Goal: Register for event/course

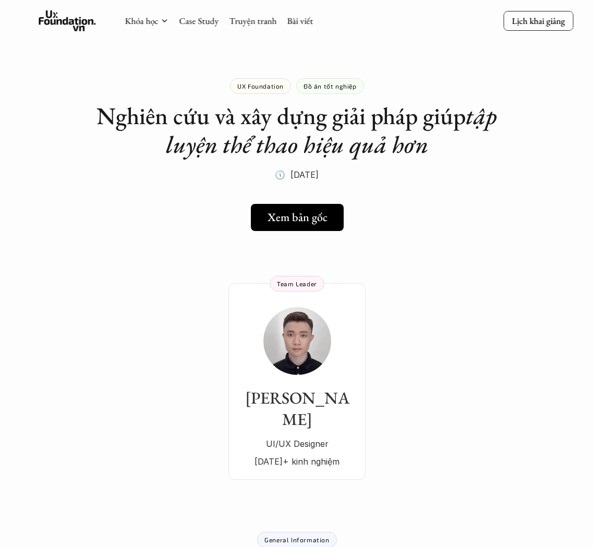
click at [64, 20] on use at bounding box center [67, 20] width 57 height 21
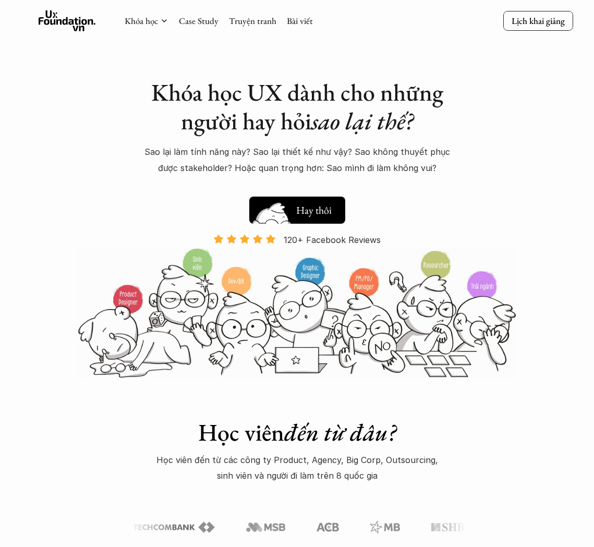
click at [308, 211] on h5 "Xem thử" at bounding box center [315, 212] width 39 height 15
click at [313, 211] on h5 "Xem thử" at bounding box center [315, 212] width 39 height 15
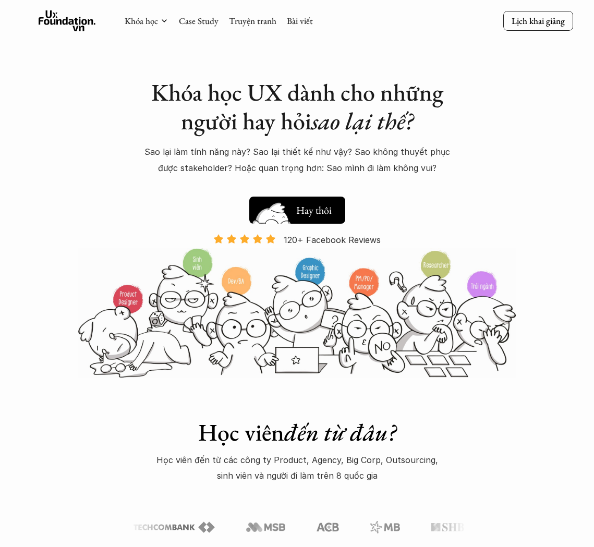
click at [313, 211] on h5 "Xem thử" at bounding box center [315, 212] width 39 height 15
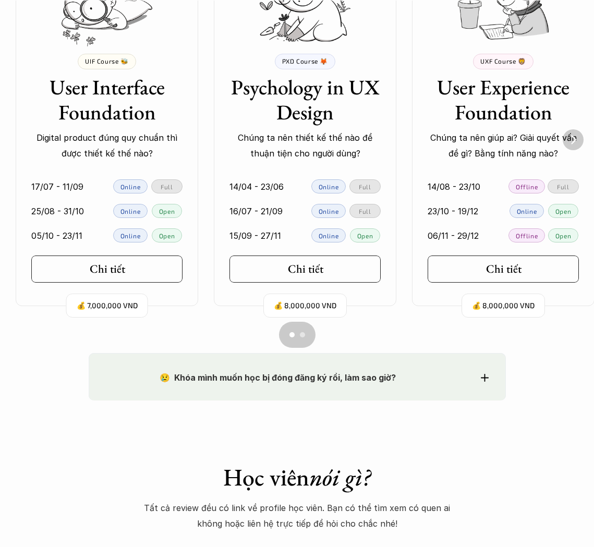
scroll to position [810, 0]
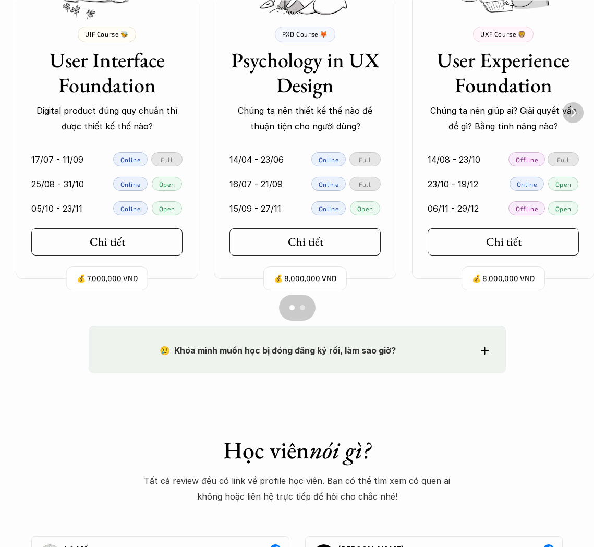
click at [306, 314] on button "Scroll to page 2" at bounding box center [306, 308] width 18 height 26
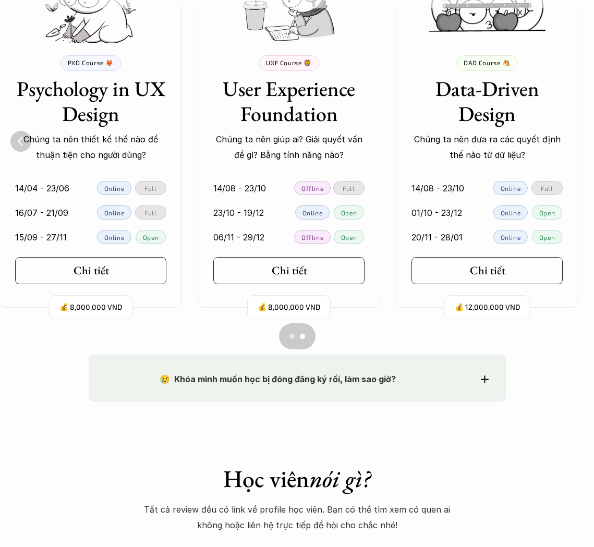
scroll to position [816, 0]
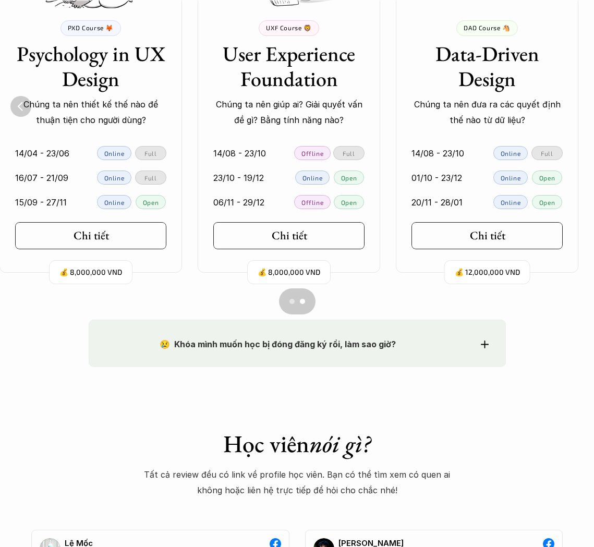
click at [368, 347] on strong "😢 Khóa mình muốn học bị đóng đăng ký rồi, làm sao giờ?" at bounding box center [278, 344] width 236 height 10
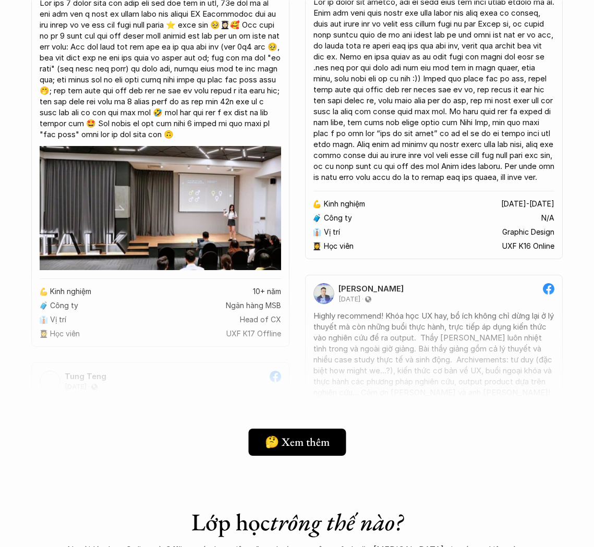
scroll to position [1948, 0]
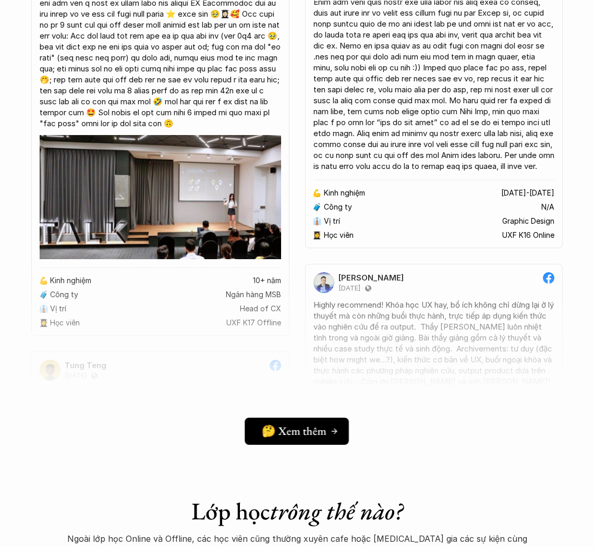
click at [275, 428] on h5 "🤔 Xem thêm" at bounding box center [293, 432] width 65 height 14
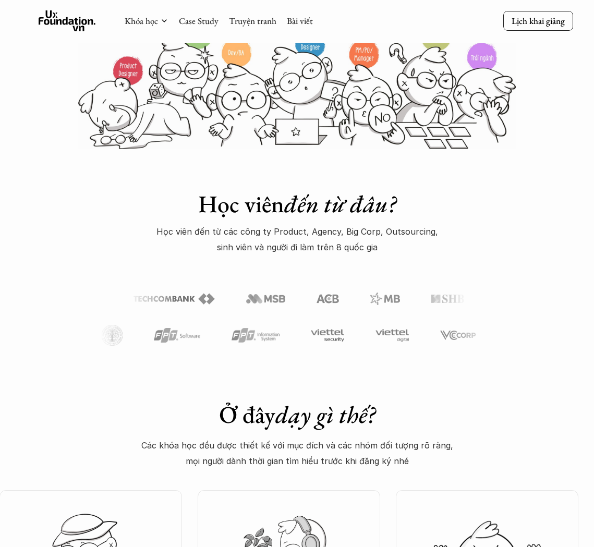
scroll to position [688, 0]
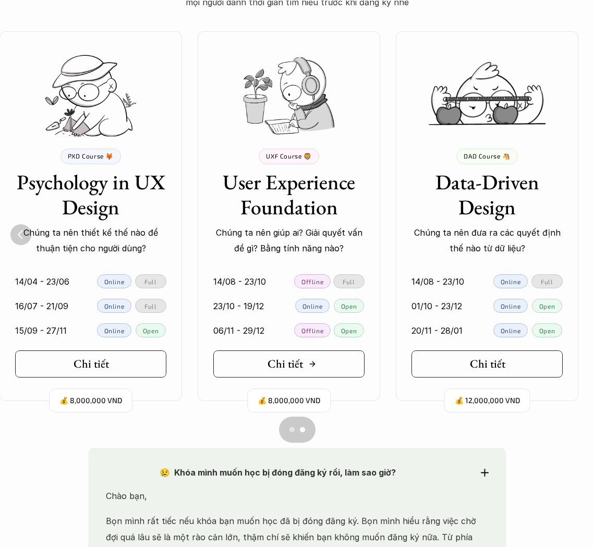
click at [277, 370] on h5 "Chi tiết" at bounding box center [285, 364] width 35 height 14
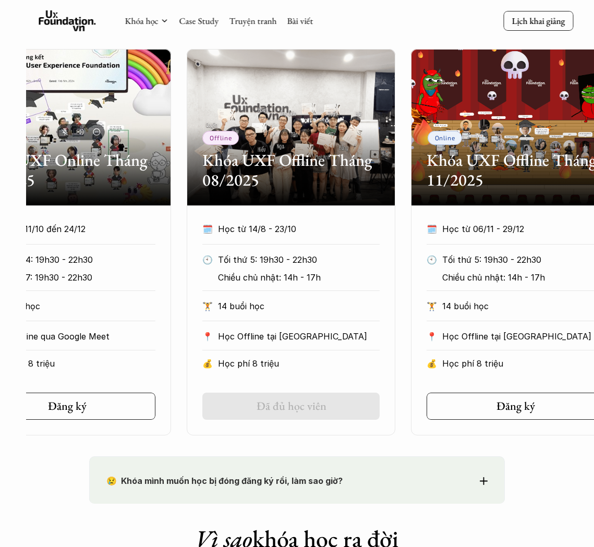
scroll to position [0, 89]
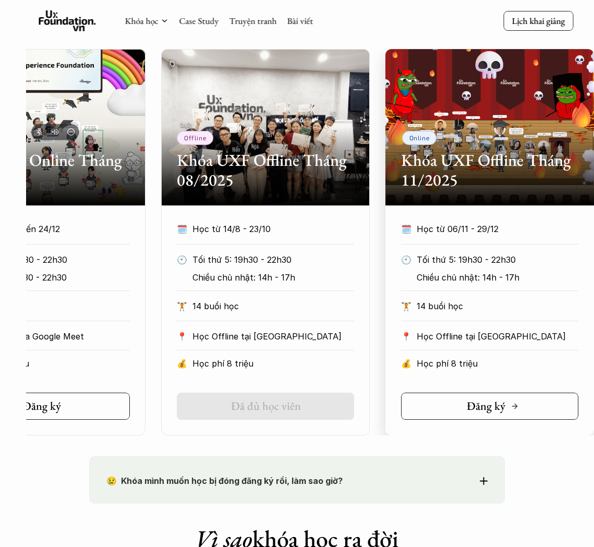
click at [464, 411] on link "Đăng ký" at bounding box center [489, 406] width 177 height 27
click at [517, 412] on div "Đăng ký" at bounding box center [493, 407] width 52 height 14
click at [478, 393] on link "Đăng ký" at bounding box center [489, 406] width 177 height 27
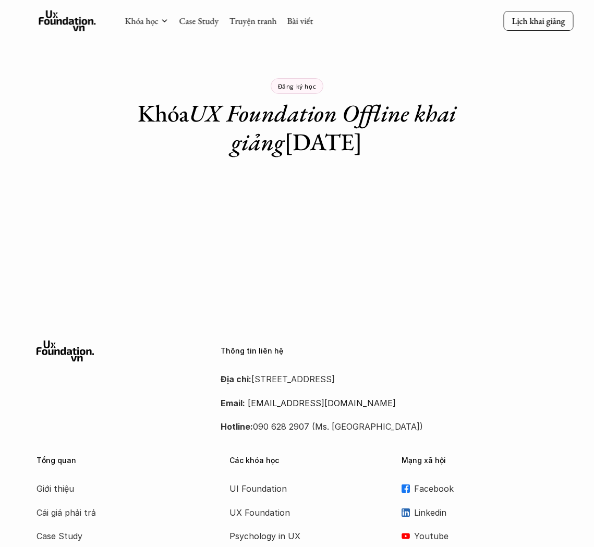
click at [392, 329] on div "Thông tin liên hệ Địa chỉ: [STREET_ADDRESS] Email: [EMAIL_ADDRESS][DOMAIN_NAME]…" at bounding box center [297, 491] width 594 height 333
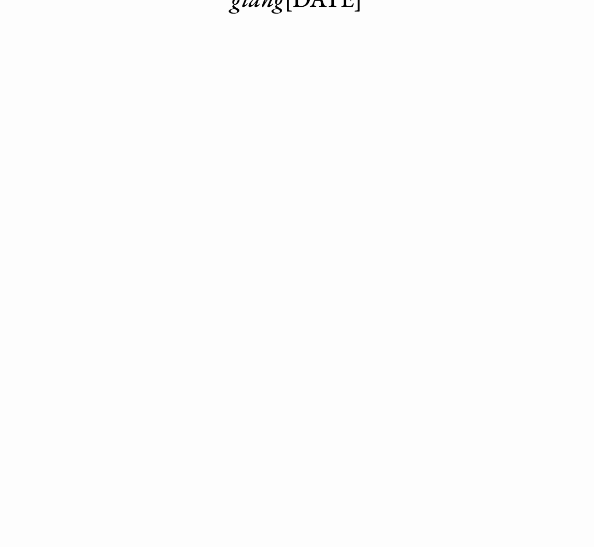
scroll to position [116, 0]
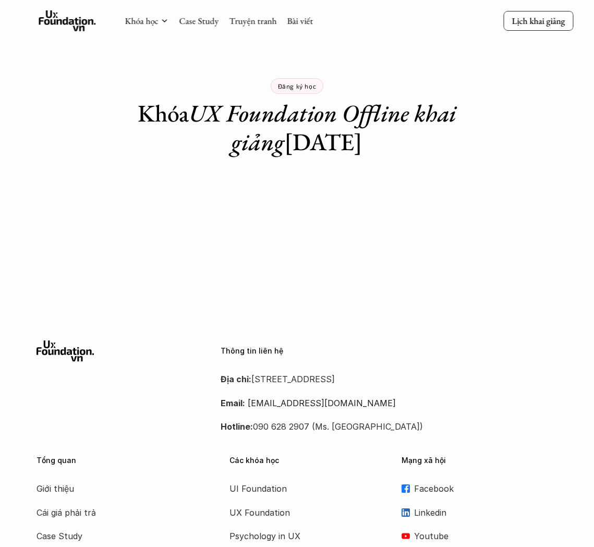
click at [412, 398] on p "Email: [EMAIL_ADDRESS][DOMAIN_NAME]" at bounding box center [390, 403] width 338 height 16
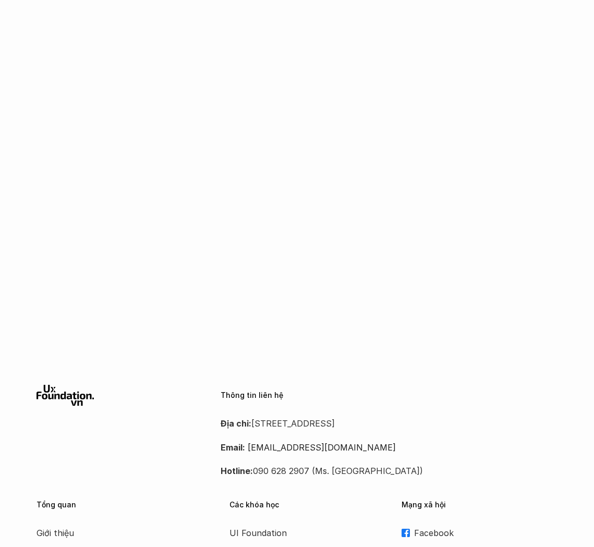
scroll to position [1607, 0]
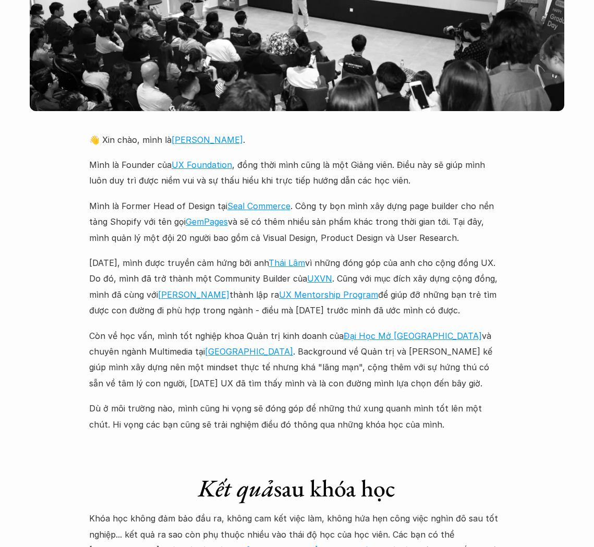
scroll to position [2275, 0]
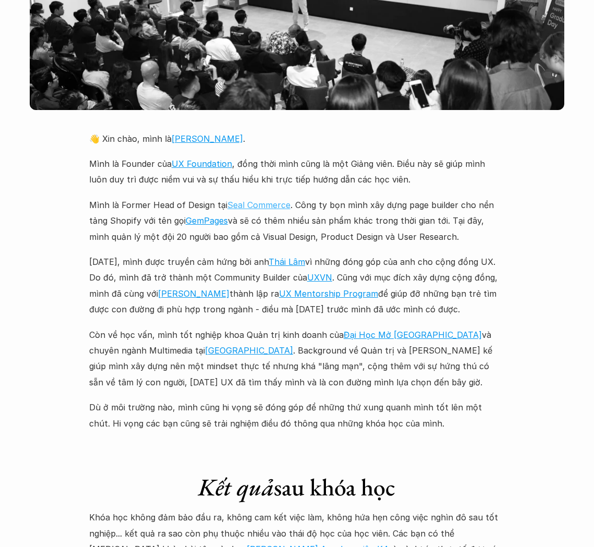
click at [249, 200] on link "Seal Commerce" at bounding box center [258, 205] width 63 height 10
